Goal: Task Accomplishment & Management: Manage account settings

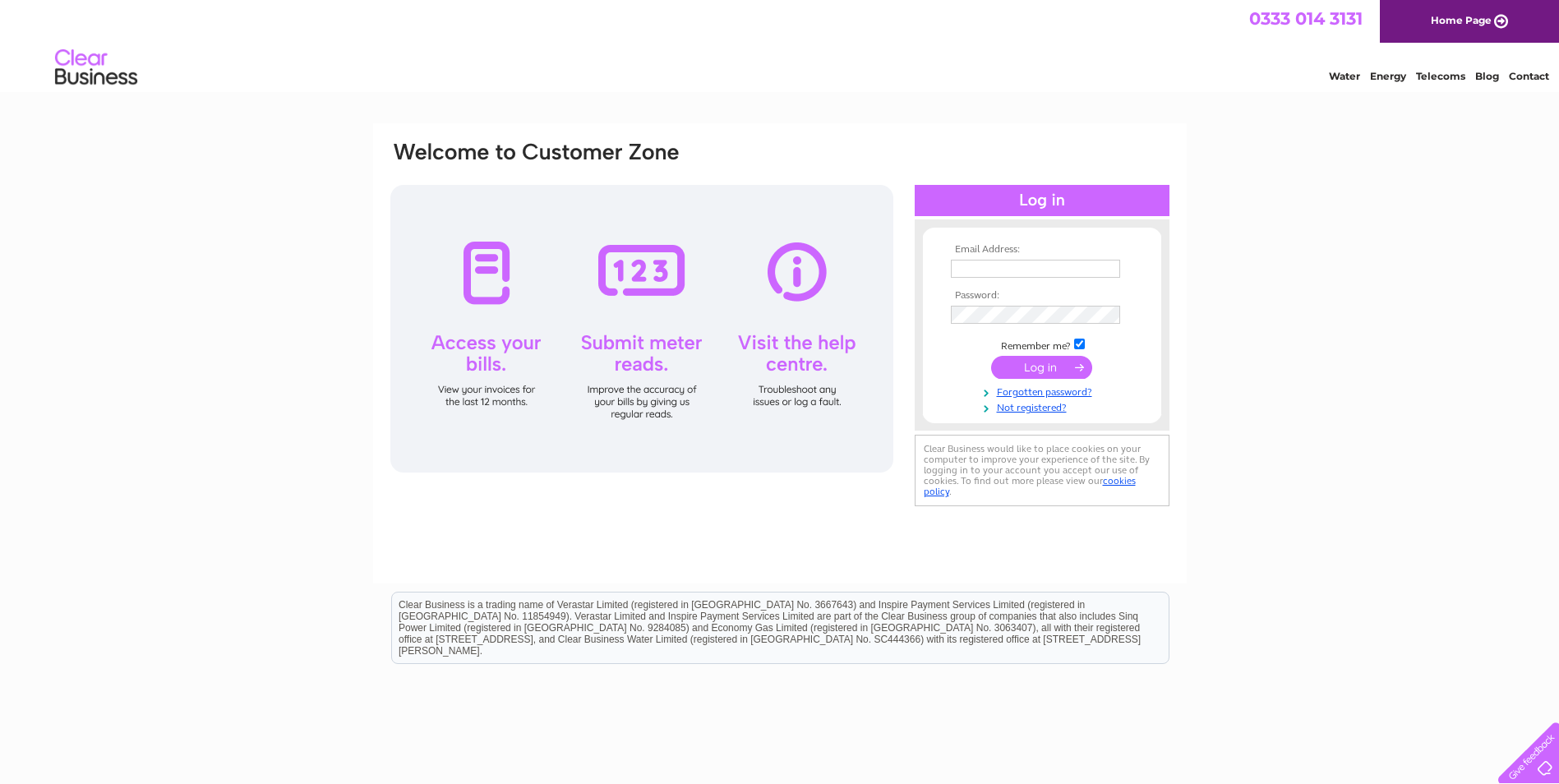
type input "watchandclock@googlemail.com"
click at [1043, 364] on input "submit" at bounding box center [1042, 367] width 101 height 23
click at [1051, 365] on input "submit" at bounding box center [1042, 367] width 101 height 23
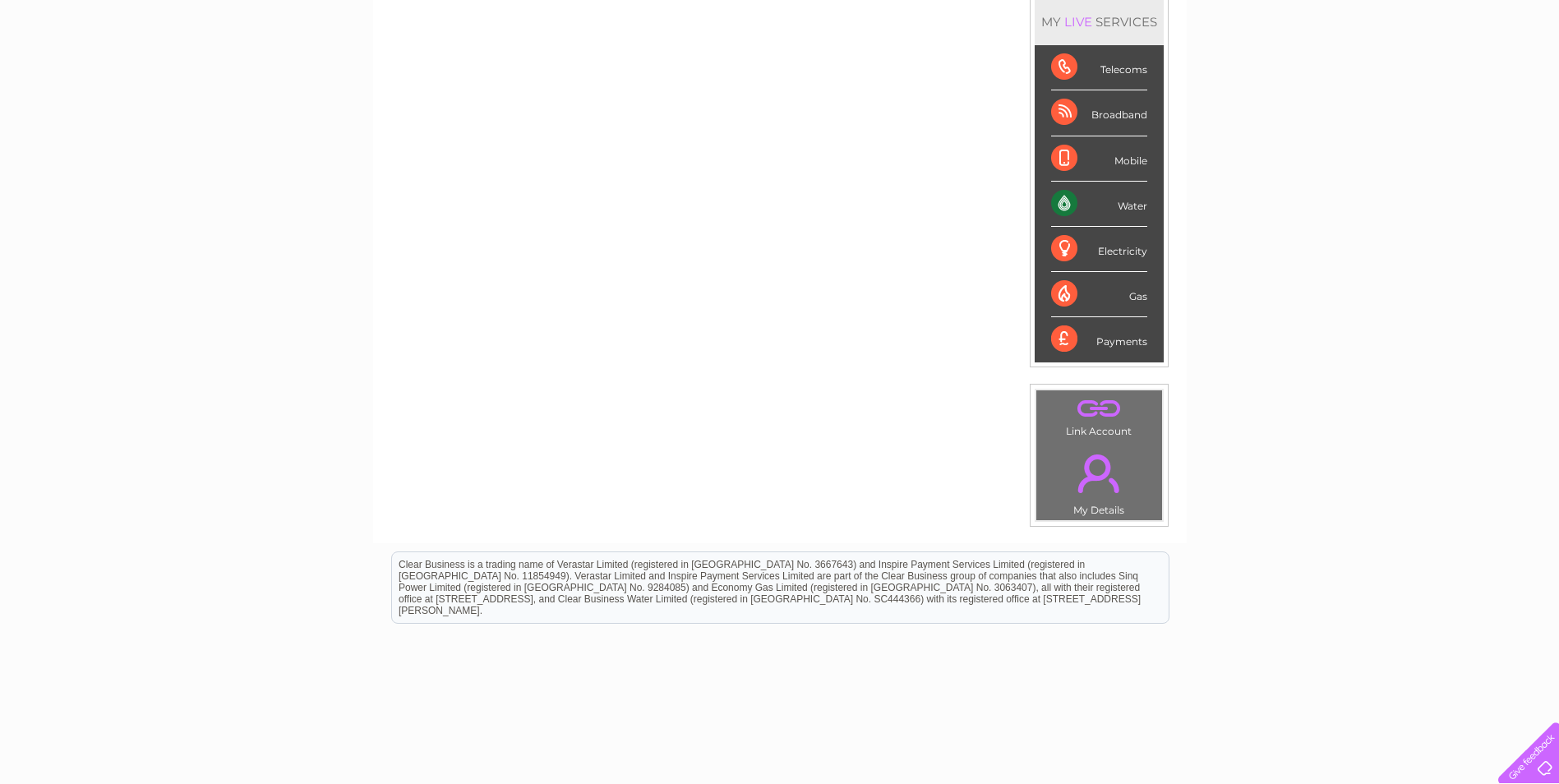
scroll to position [247, 0]
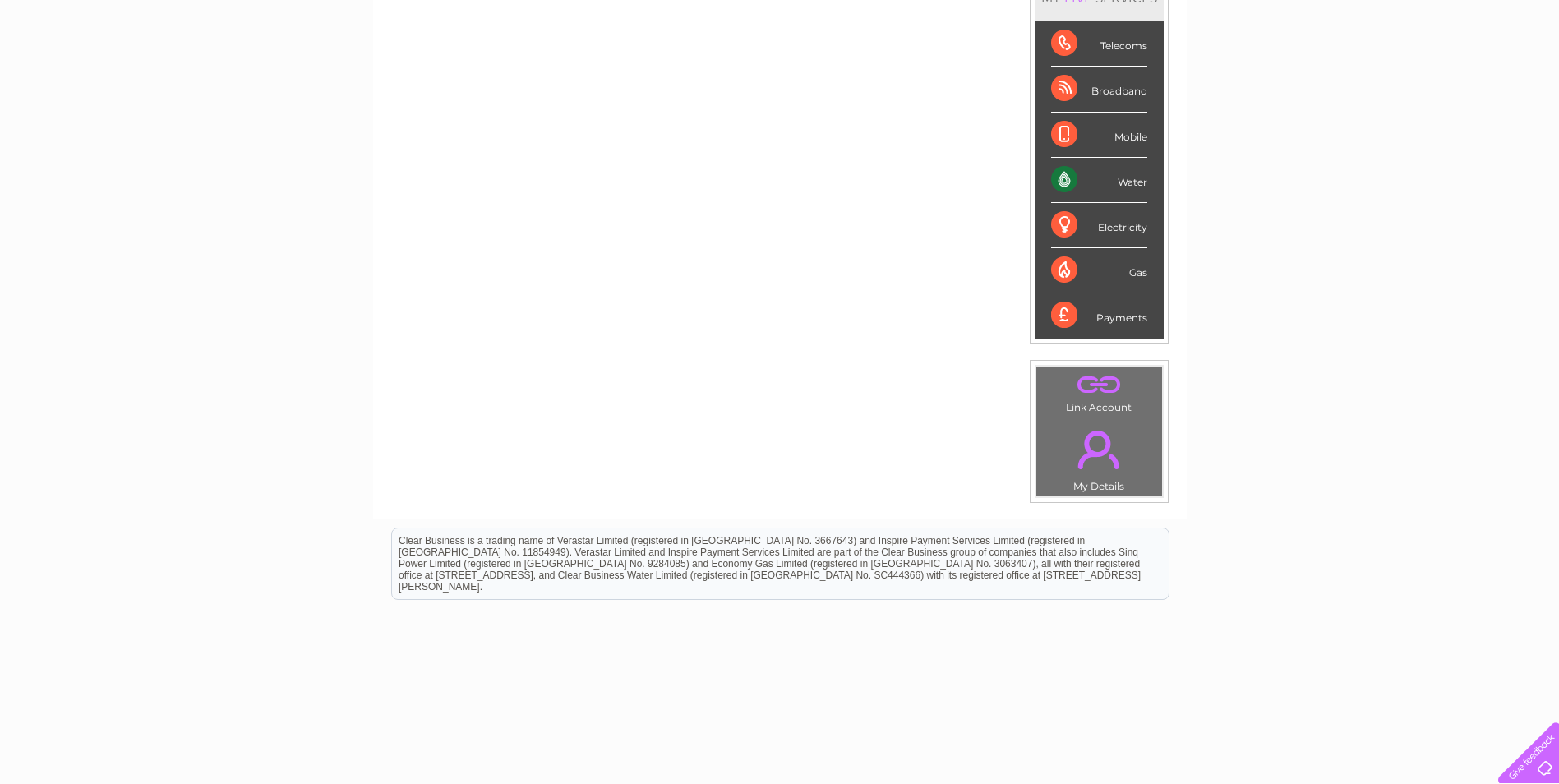
click at [1060, 178] on div "Water" at bounding box center [1099, 180] width 96 height 45
click at [1060, 176] on div "Water" at bounding box center [1099, 180] width 96 height 45
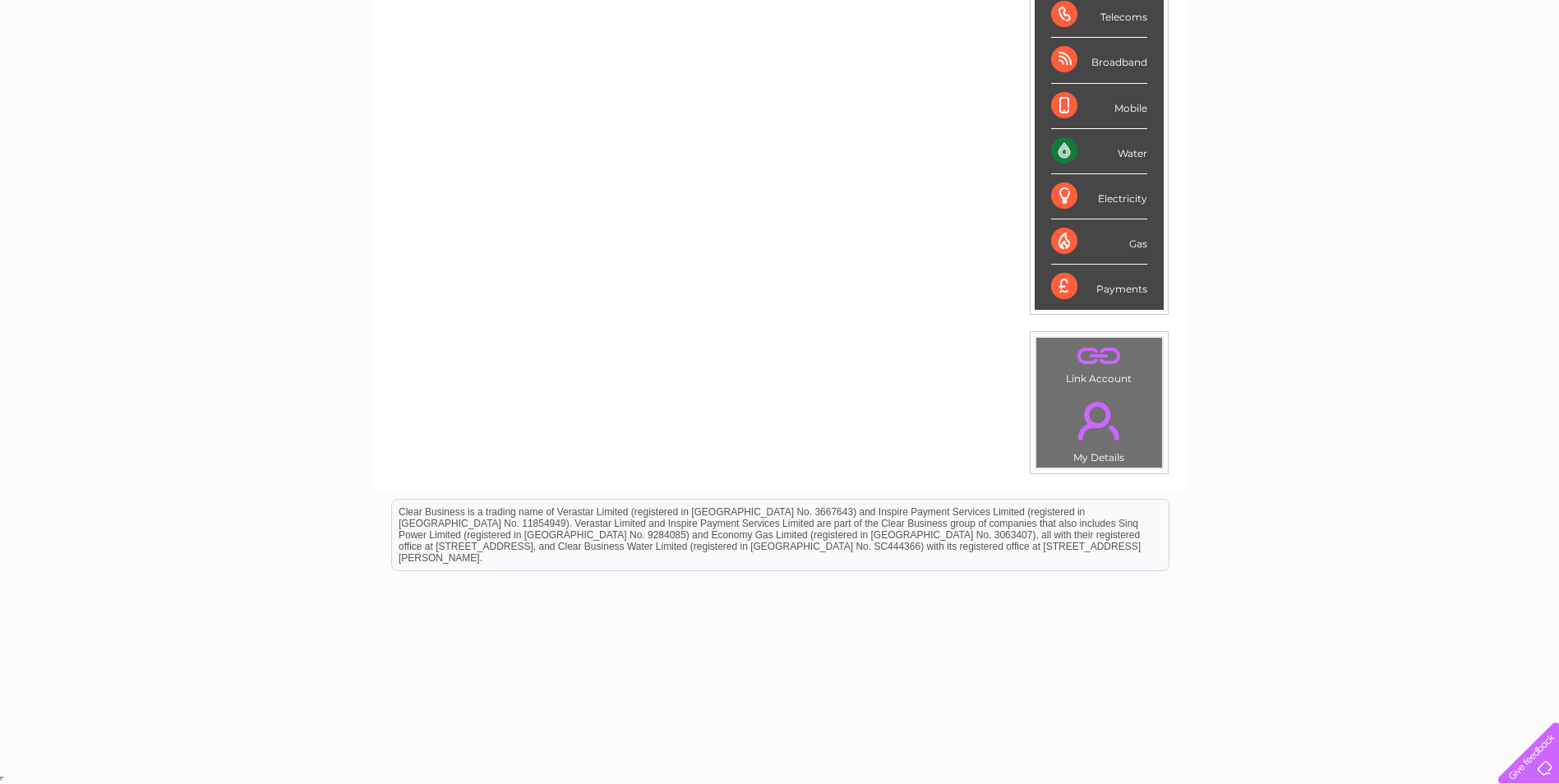
scroll to position [0, 0]
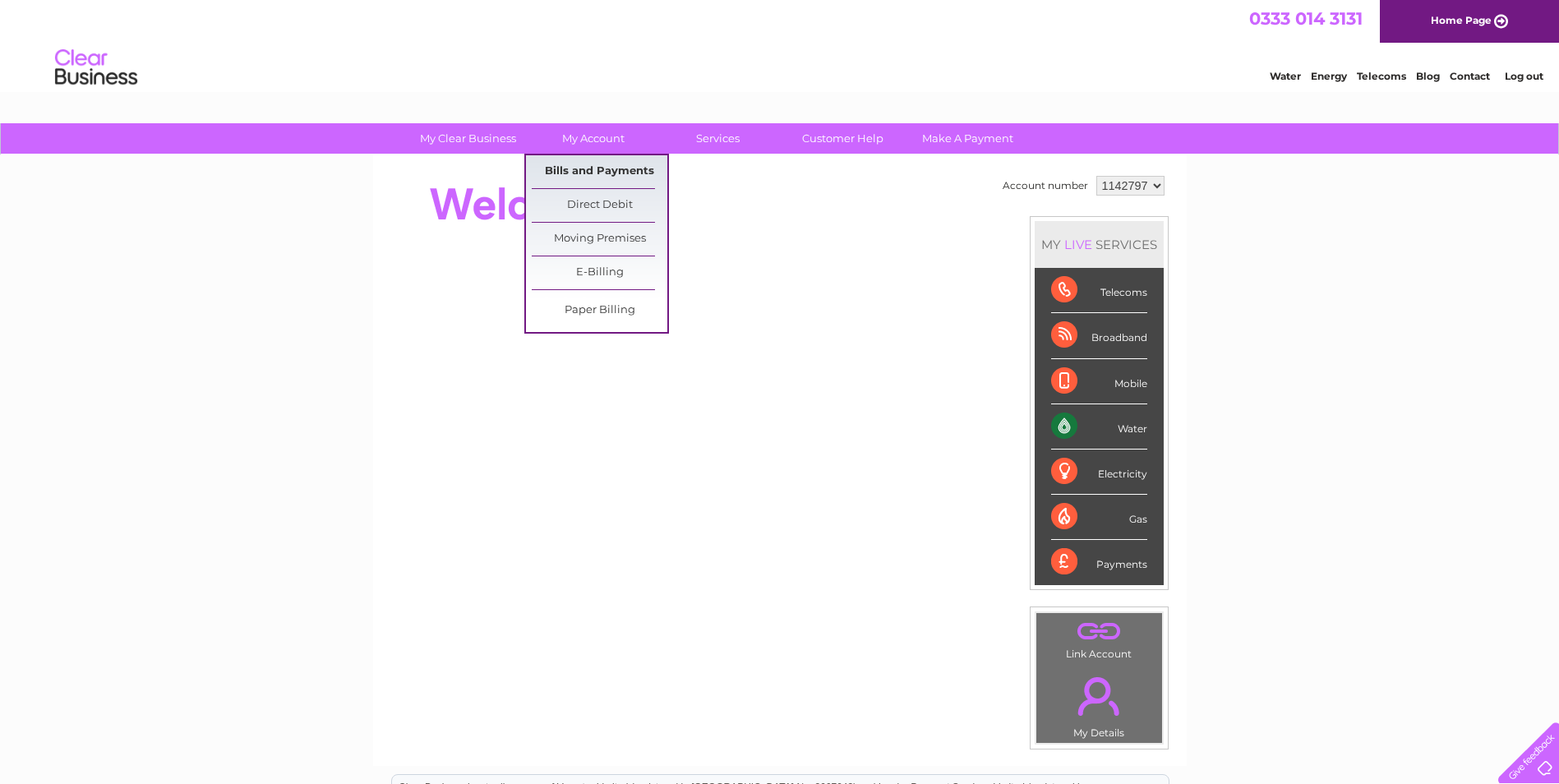
click at [618, 163] on link "Bills and Payments" at bounding box center [599, 171] width 136 height 33
click at [618, 168] on link "Bills and Payments" at bounding box center [599, 171] width 136 height 33
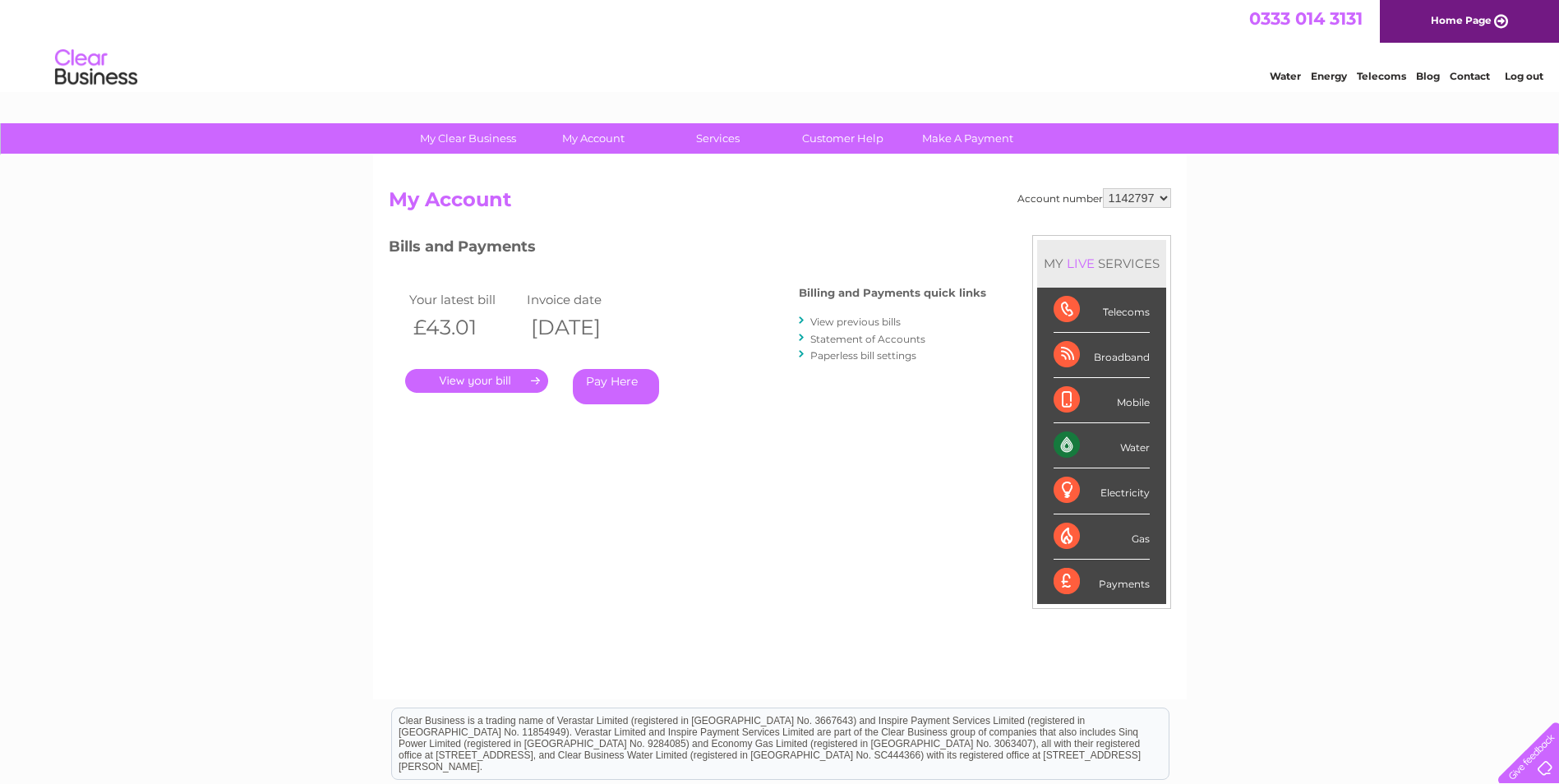
click at [473, 379] on link "." at bounding box center [476, 380] width 143 height 24
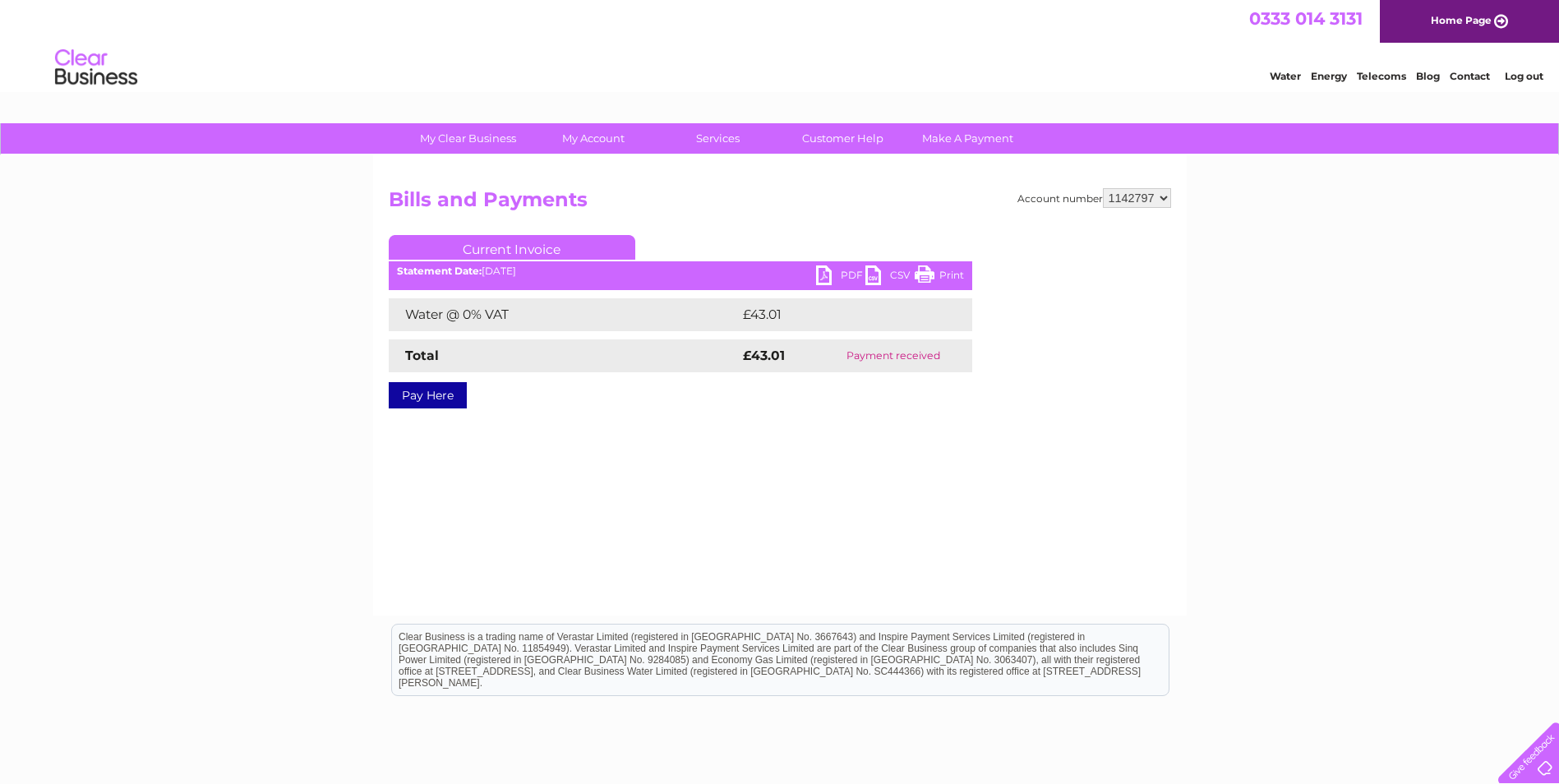
click at [822, 275] on link "PDF" at bounding box center [841, 277] width 50 height 24
